Goal: Navigation & Orientation: Find specific page/section

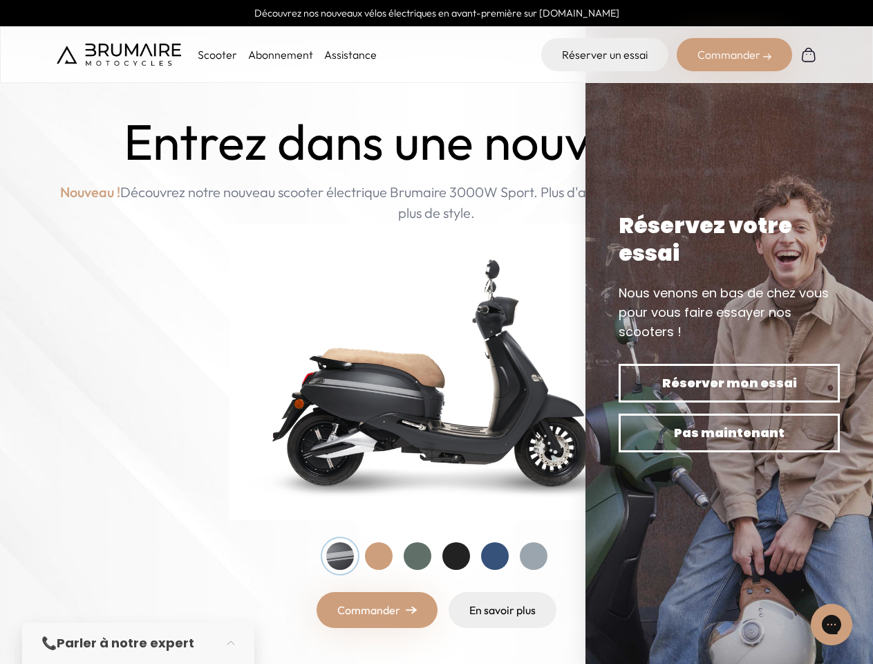
click at [217, 55] on p "Scooter" at bounding box center [217, 54] width 39 height 17
click at [734, 55] on div "Commander" at bounding box center [734, 54] width 115 height 33
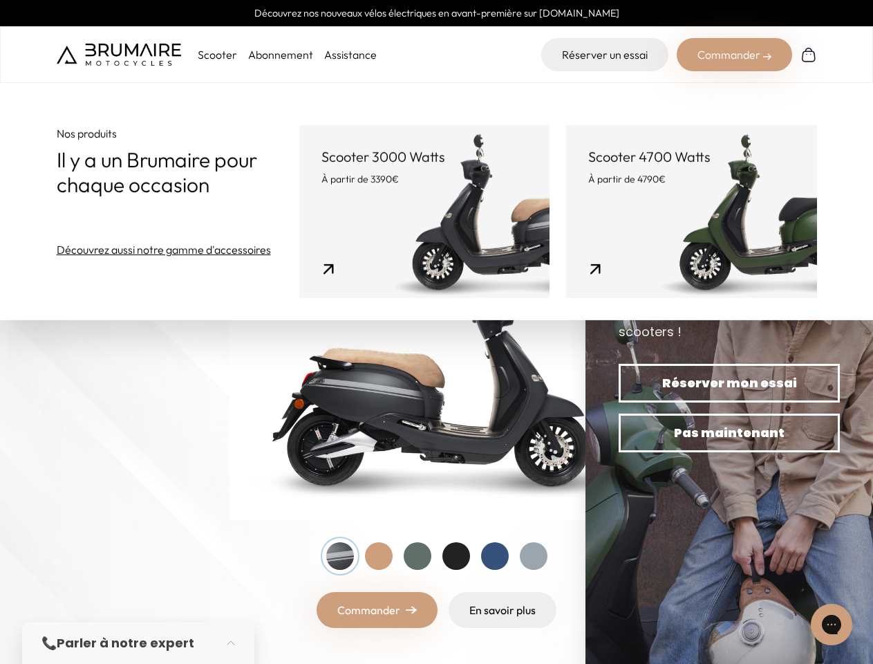
click at [340, 556] on div at bounding box center [340, 556] width 28 height 28
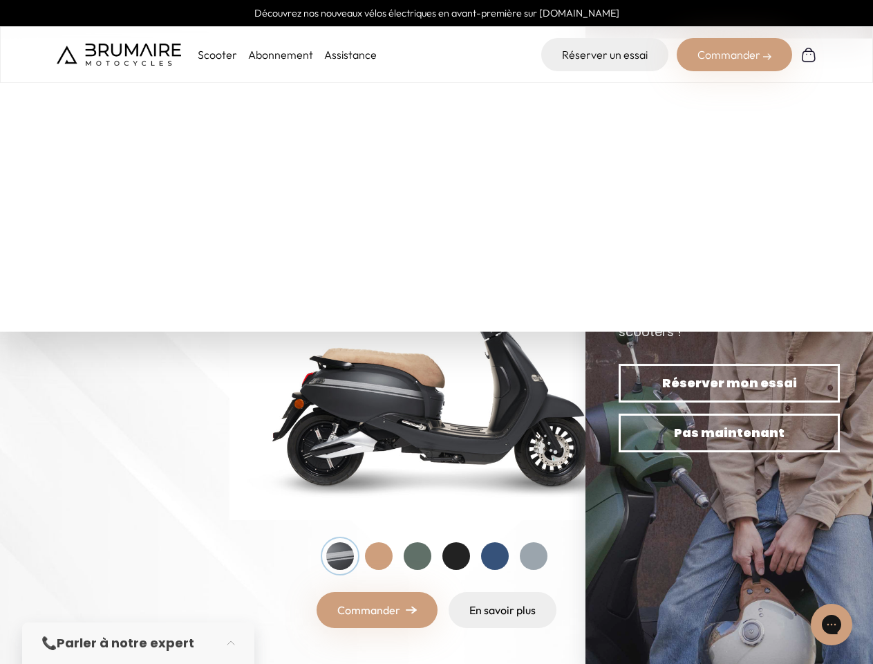
click at [379, 556] on div at bounding box center [379, 556] width 28 height 28
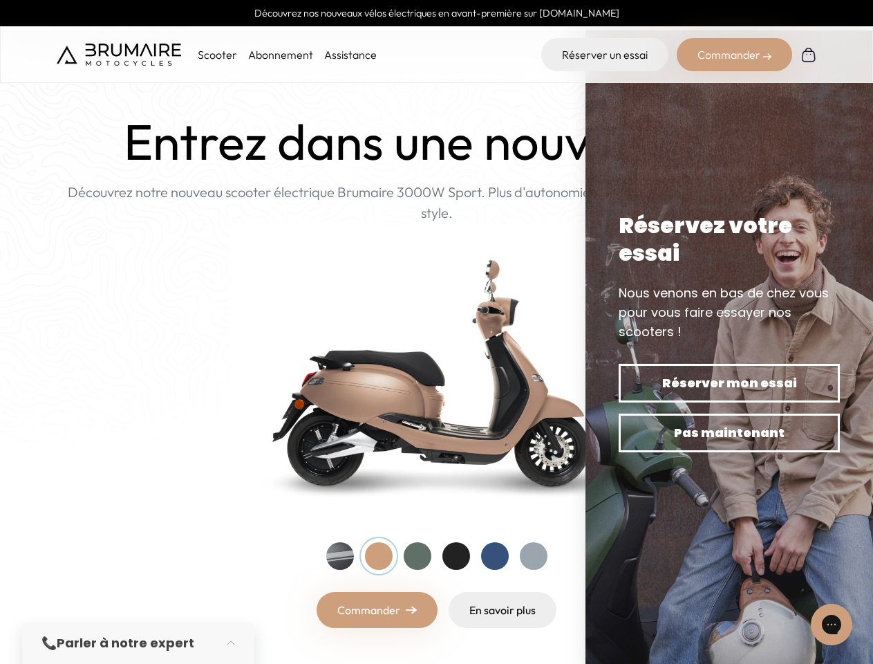
click at [418, 556] on div at bounding box center [418, 556] width 28 height 28
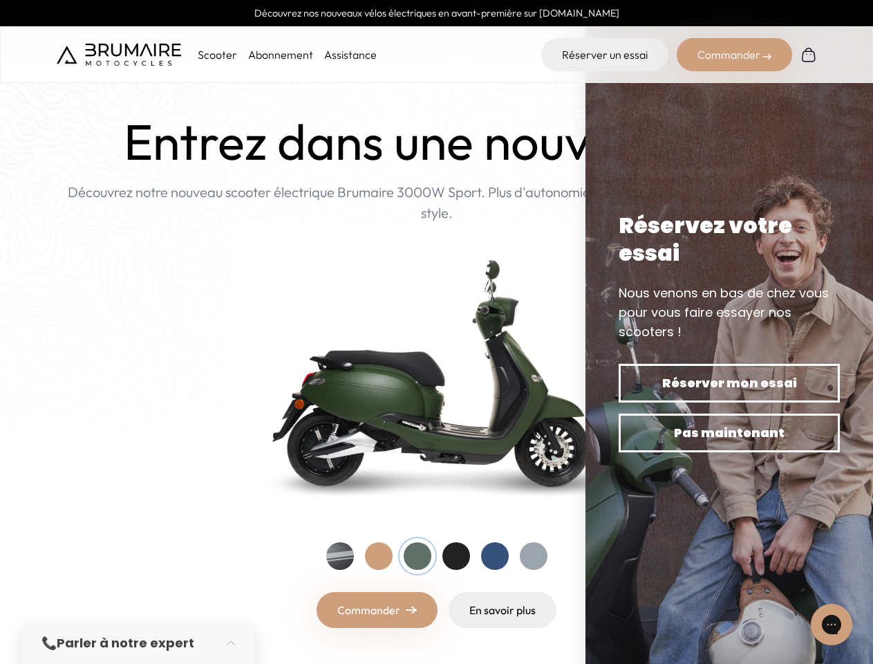
click at [456, 556] on div at bounding box center [456, 556] width 28 height 28
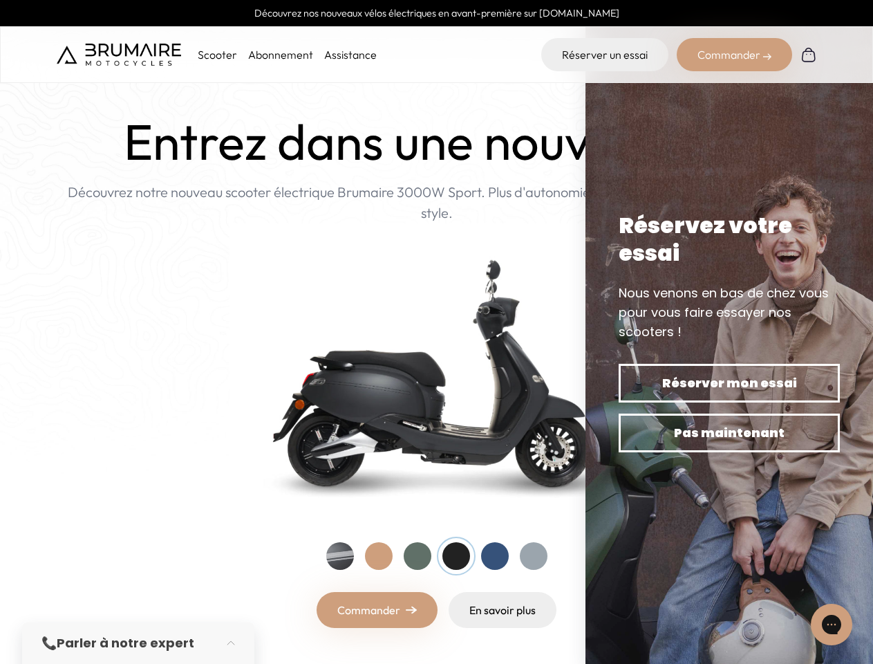
click at [495, 556] on div at bounding box center [495, 556] width 28 height 28
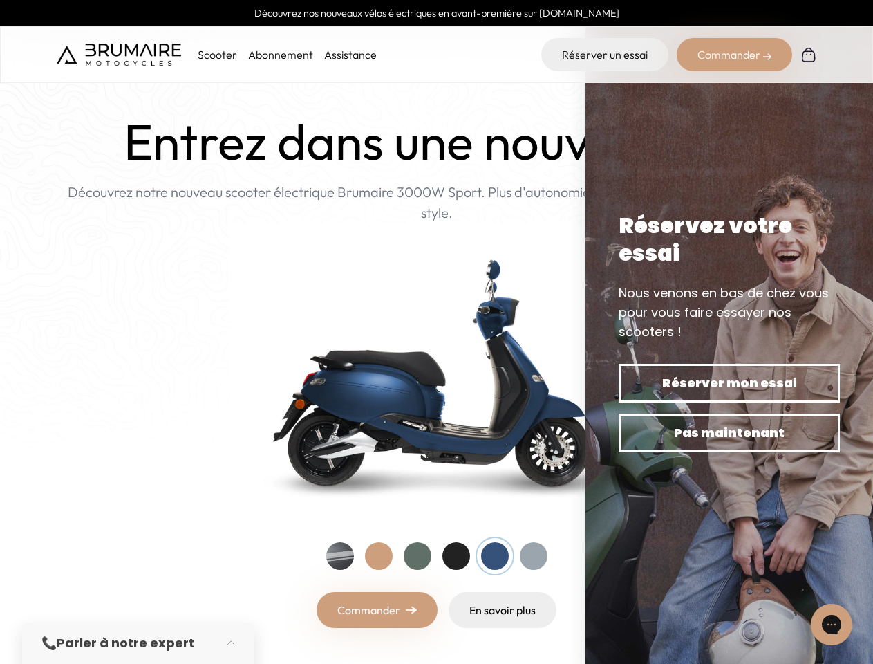
click at [534, 556] on div at bounding box center [534, 556] width 28 height 28
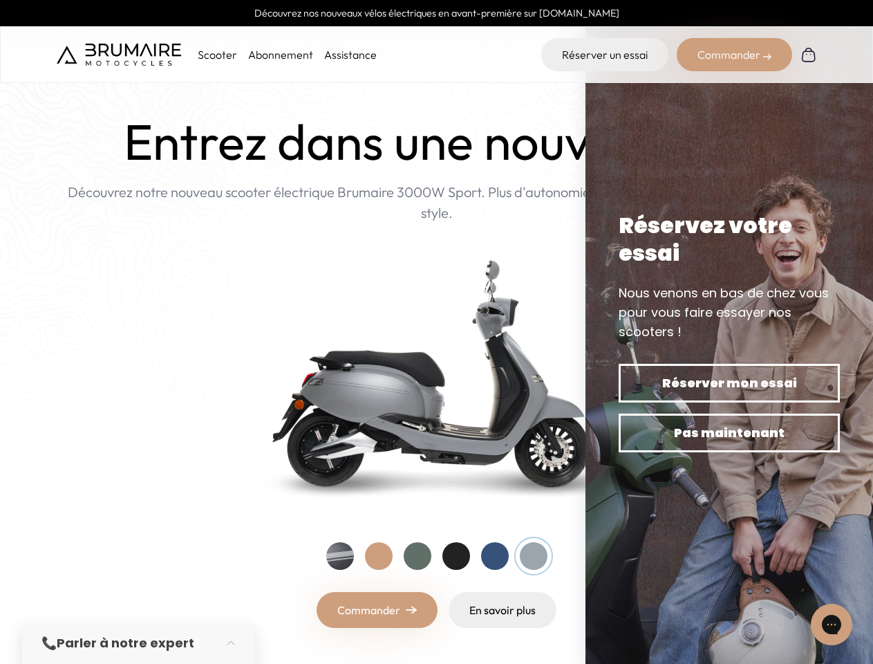
click at [832, 624] on icon "Gorgias live chat" at bounding box center [831, 623] width 13 height 13
